Goal: Navigation & Orientation: Find specific page/section

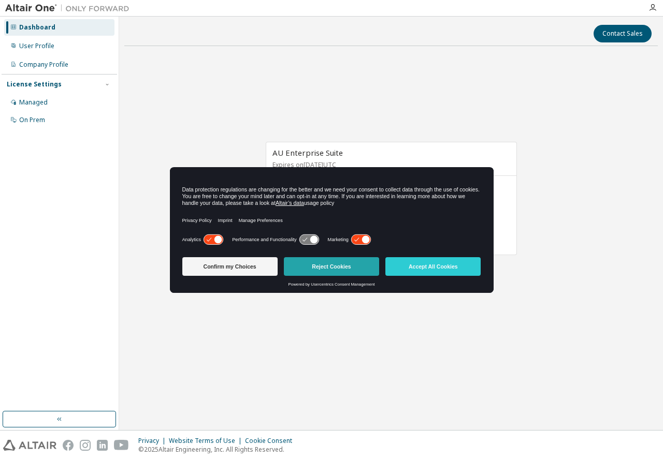
click at [311, 266] on button "Reject Cookies" at bounding box center [331, 266] width 95 height 19
